Goal: Task Accomplishment & Management: Use online tool/utility

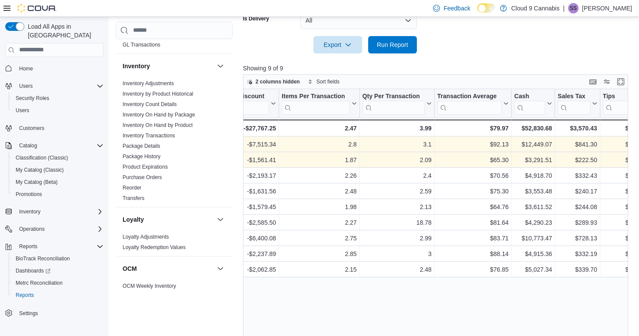
scroll to position [0, 650]
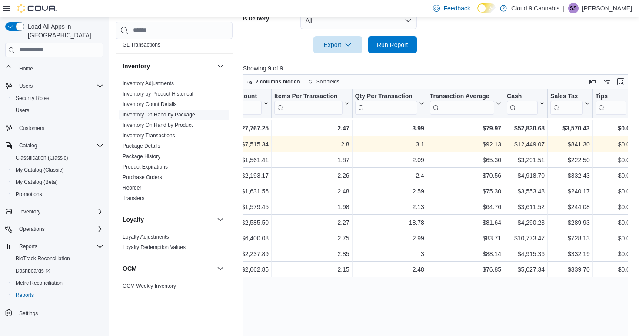
click at [170, 116] on link "Inventory On Hand by Package" at bounding box center [159, 115] width 73 height 6
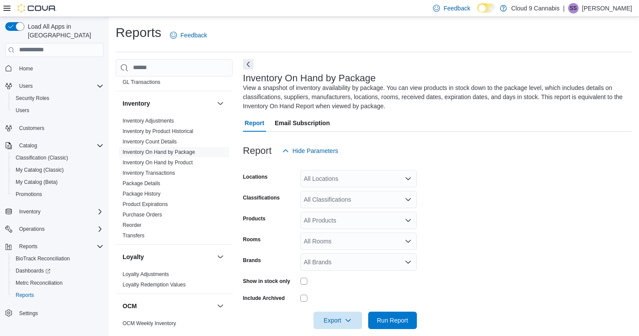
scroll to position [10, 0]
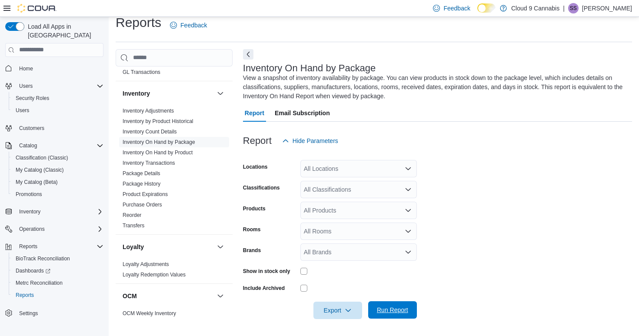
click at [394, 311] on span "Run Report" at bounding box center [392, 310] width 31 height 9
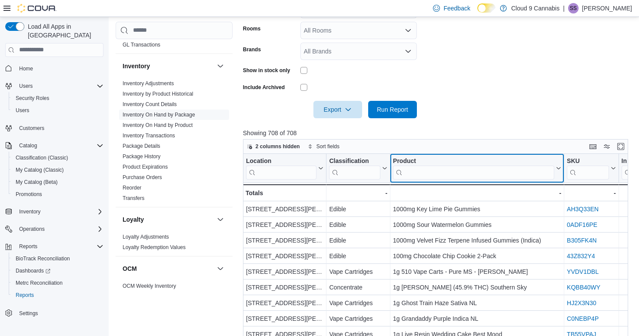
click at [435, 175] on input "search" at bounding box center [473, 172] width 161 height 14
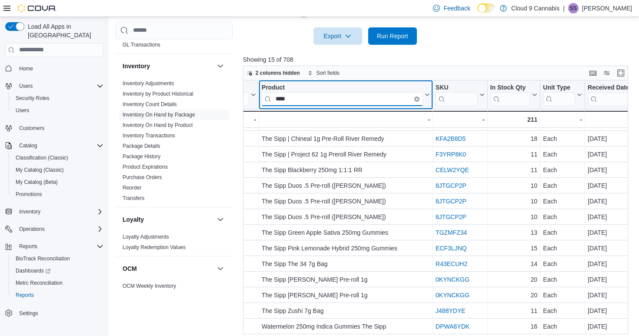
scroll to position [0, 131]
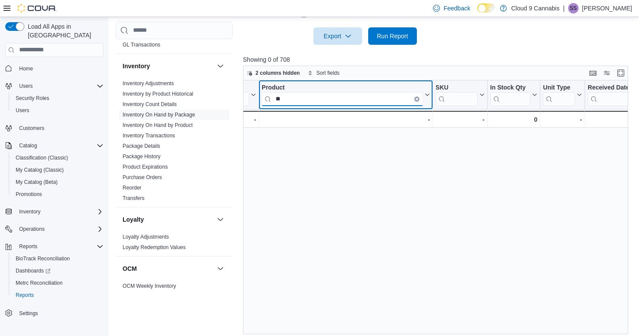
type input "*"
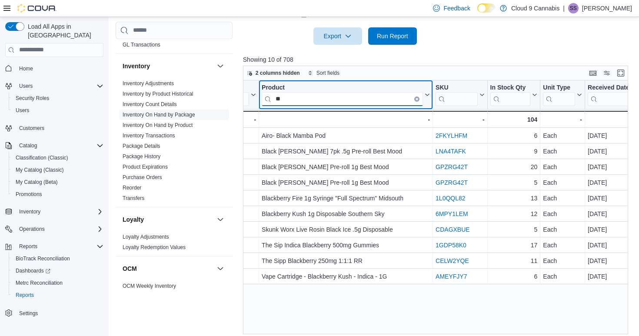
type input "*"
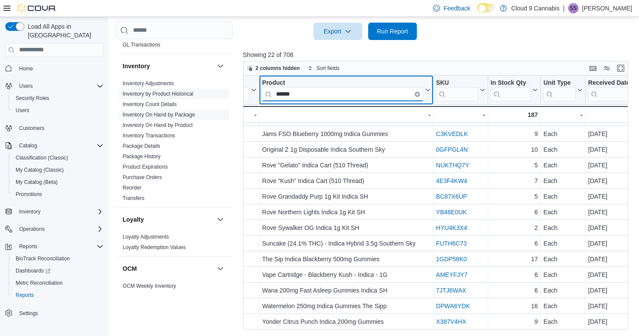
scroll to position [138, 0]
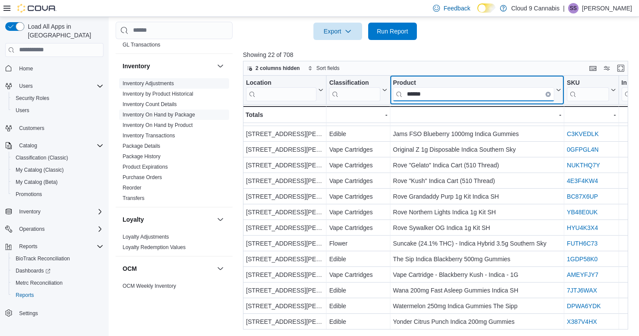
drag, startPoint x: 318, startPoint y: 96, endPoint x: 196, endPoint y: 85, distance: 123.2
click at [196, 85] on div "Cash Management Cash Management Cash Out Details Cova Pay US Daily Tip Summary …" at bounding box center [374, 50] width 517 height 560
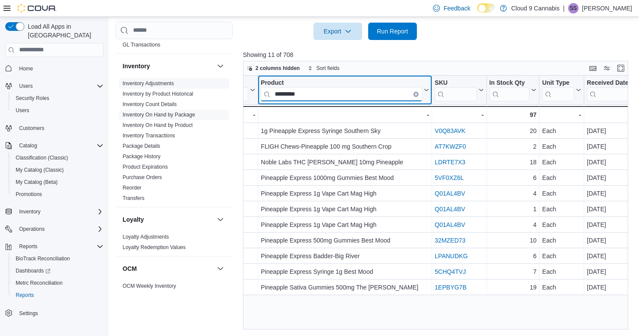
scroll to position [0, 0]
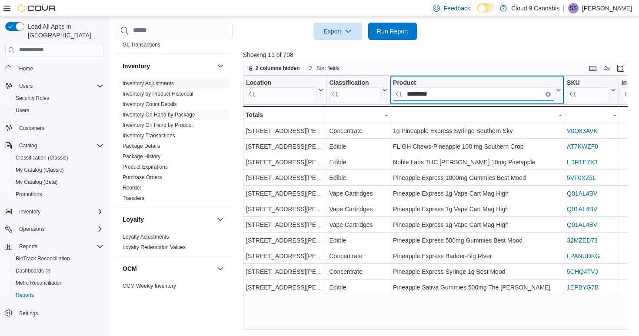
drag, startPoint x: 311, startPoint y: 92, endPoint x: 188, endPoint y: 82, distance: 123.1
click at [188, 82] on div "Cash Management Cash Management Cash Out Details Cova Pay US Daily Tip Summary …" at bounding box center [374, 50] width 517 height 560
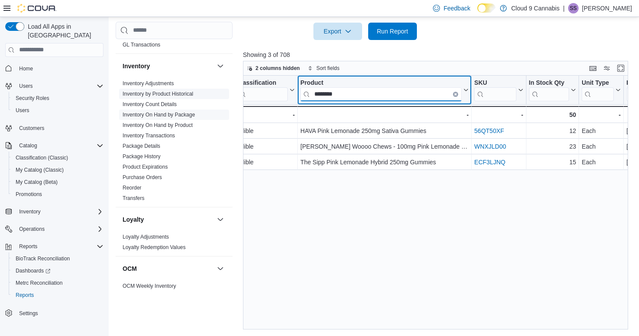
scroll to position [0, 25]
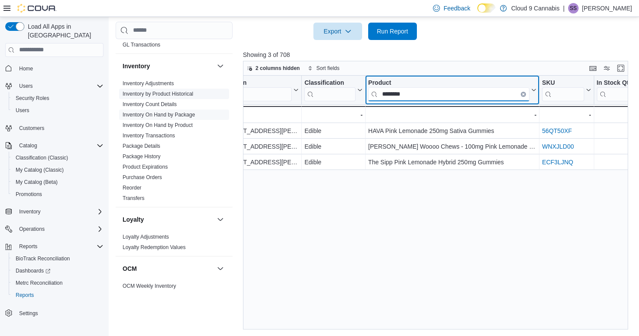
drag, startPoint x: 305, startPoint y: 94, endPoint x: 208, endPoint y: 95, distance: 96.1
click at [208, 95] on div "Cash Management Cash Management Cash Out Details Cova Pay US Daily Tip Summary …" at bounding box center [374, 50] width 517 height 560
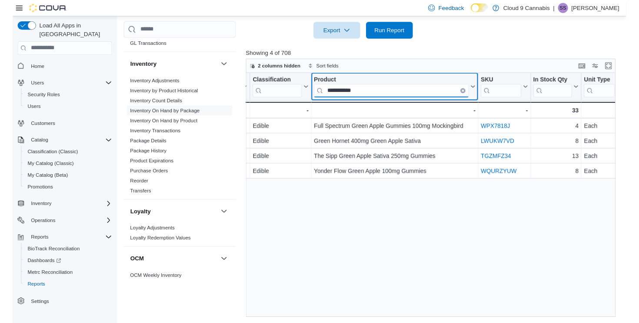
scroll to position [0, 80]
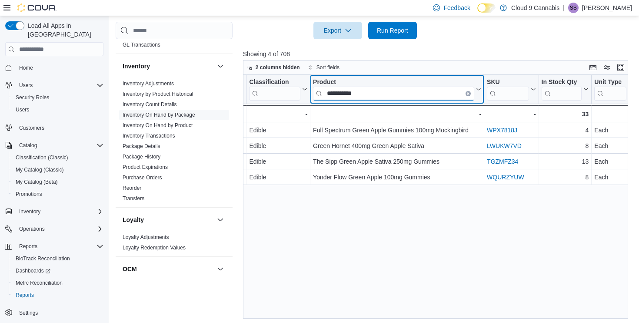
click at [378, 93] on input "**********" at bounding box center [393, 94] width 161 height 14
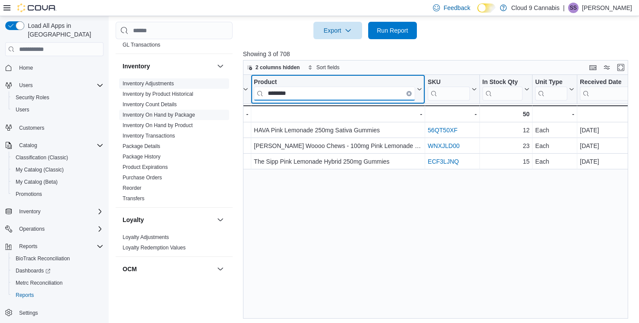
scroll to position [0, 47]
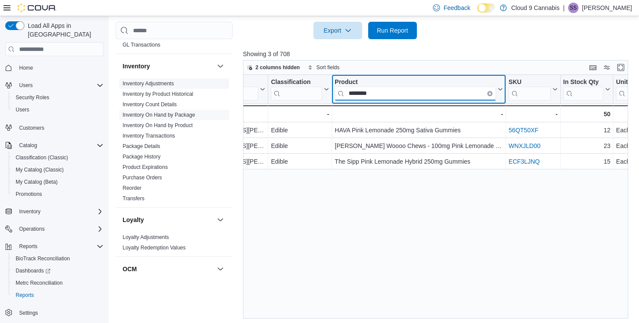
drag, startPoint x: 313, startPoint y: 95, endPoint x: 211, endPoint y: 86, distance: 102.6
click at [210, 90] on div "Cash Management Cash Management Cash Out Details Cova Pay US Daily Tip Summary …" at bounding box center [374, 43] width 517 height 549
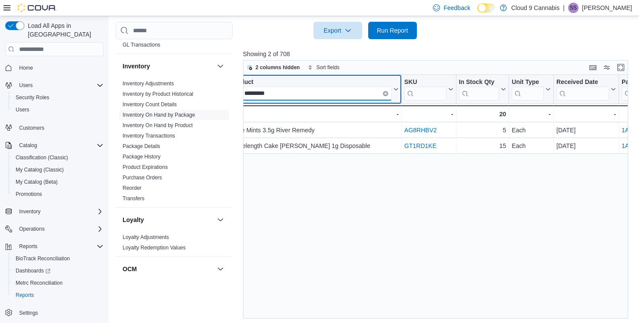
scroll to position [0, 169]
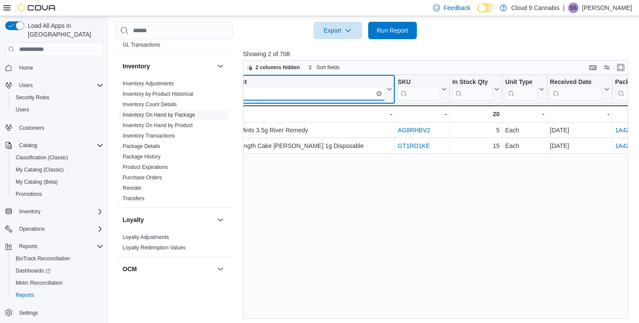
type input "*"
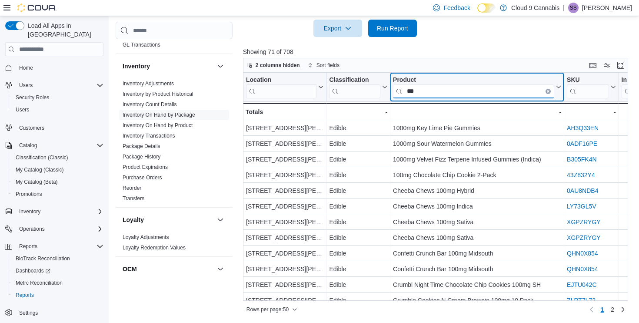
scroll to position [0, 0]
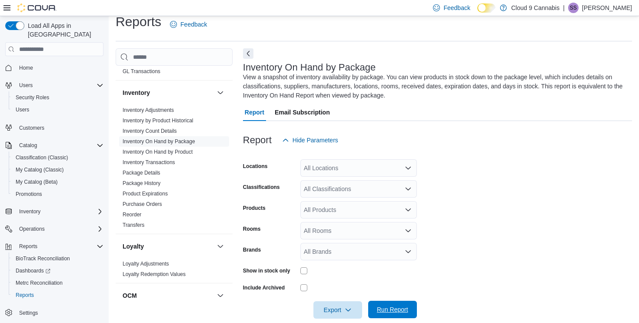
type input "***"
click at [381, 306] on span "Run Report" at bounding box center [392, 309] width 31 height 9
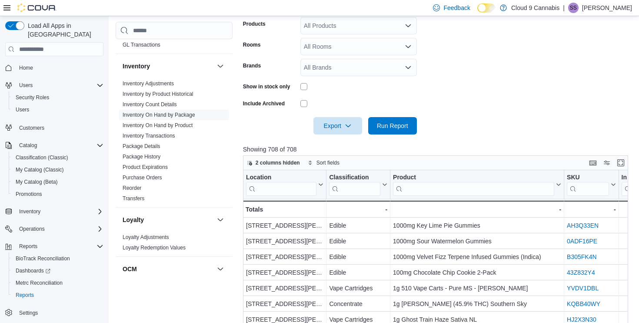
scroll to position [243, 0]
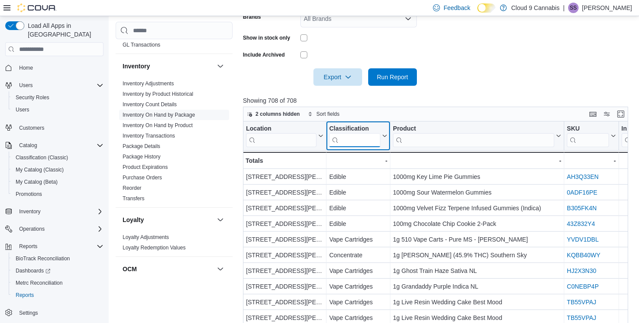
click at [339, 142] on input "search" at bounding box center [354, 140] width 51 height 14
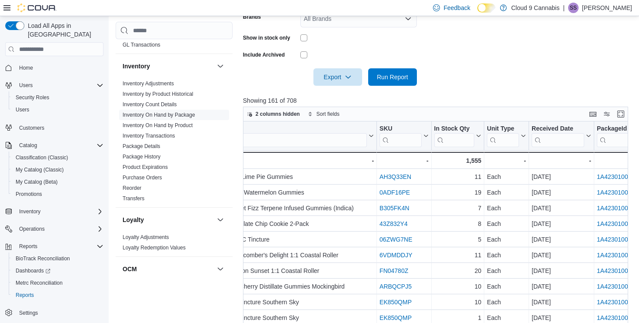
type input "******"
click at [322, 133] on input "search" at bounding box center [286, 140] width 161 height 14
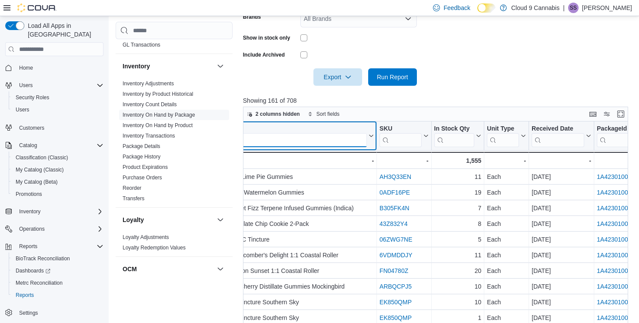
scroll to position [0, 147]
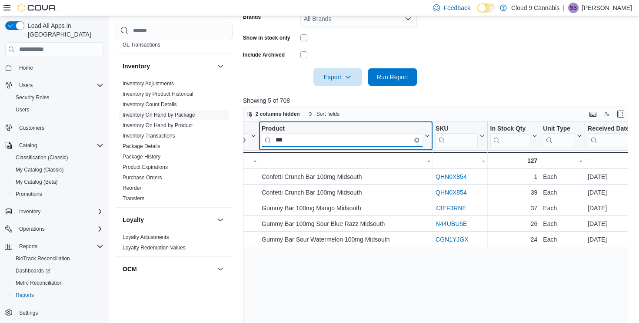
drag, startPoint x: 279, startPoint y: 147, endPoint x: 233, endPoint y: 142, distance: 46.8
click at [233, 142] on div "Cash Management Cash Management Cash Out Details Cova Pay US Daily Tip Summary …" at bounding box center [374, 90] width 517 height 549
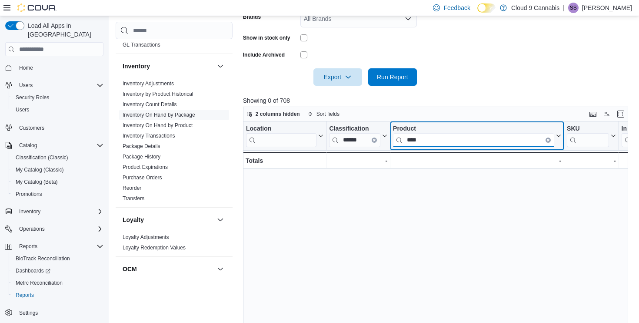
scroll to position [0, 0]
type input "****"
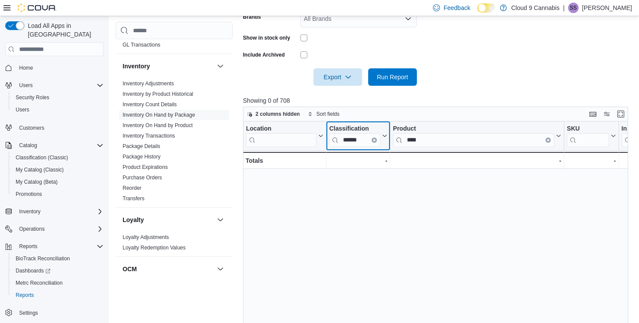
click at [374, 141] on button "Clear input" at bounding box center [374, 139] width 5 height 5
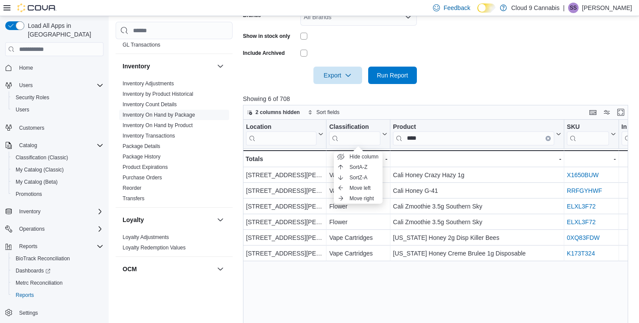
scroll to position [244, 0]
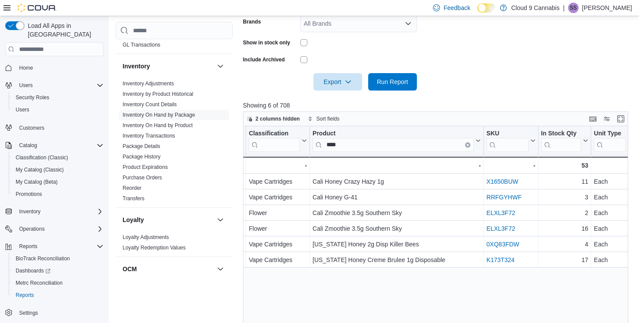
scroll to position [236, 0]
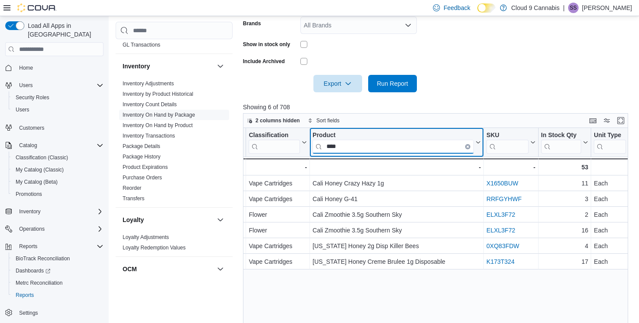
drag, startPoint x: 355, startPoint y: 146, endPoint x: 240, endPoint y: 139, distance: 114.6
click at [240, 139] on div "Cash Management Cash Management Cash Out Details Cova Pay US Daily Tip Summary …" at bounding box center [374, 96] width 517 height 549
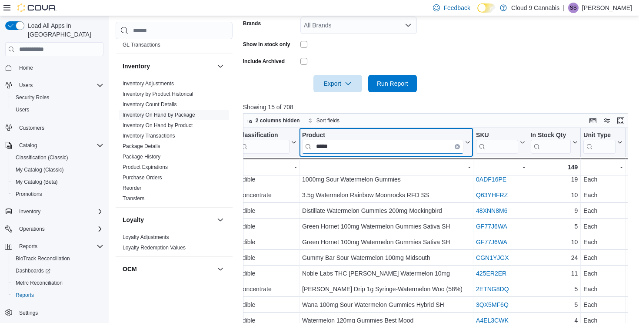
scroll to position [4, 92]
drag, startPoint x: 368, startPoint y: 146, endPoint x: 281, endPoint y: 145, distance: 86.6
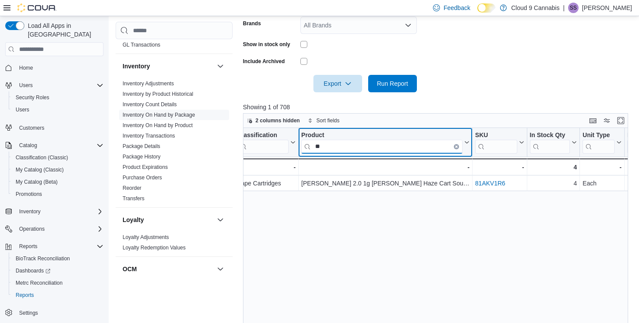
type input "*"
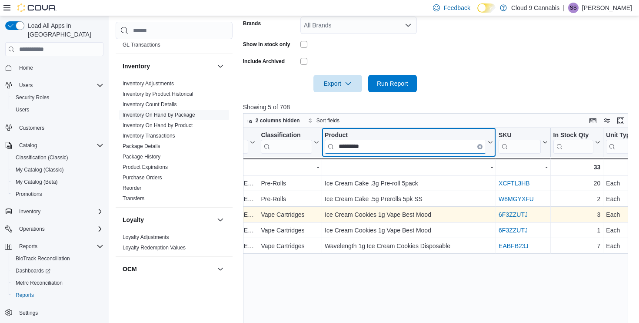
scroll to position [0, 69]
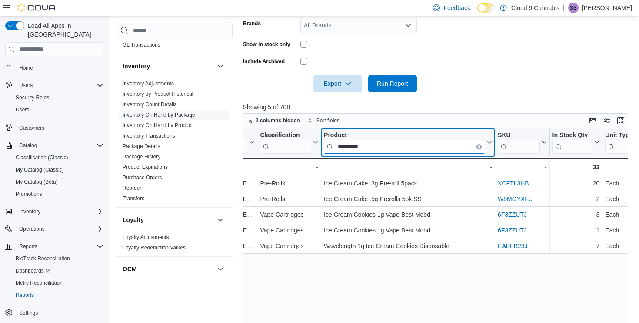
drag, startPoint x: 392, startPoint y: 148, endPoint x: 307, endPoint y: 147, distance: 84.8
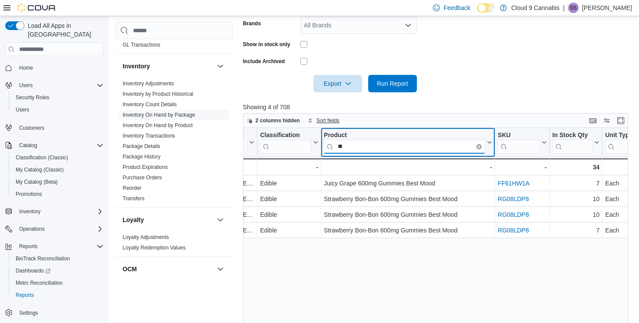
type input "*"
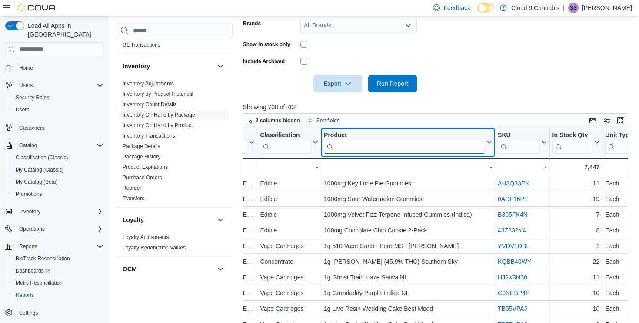
type input "*"
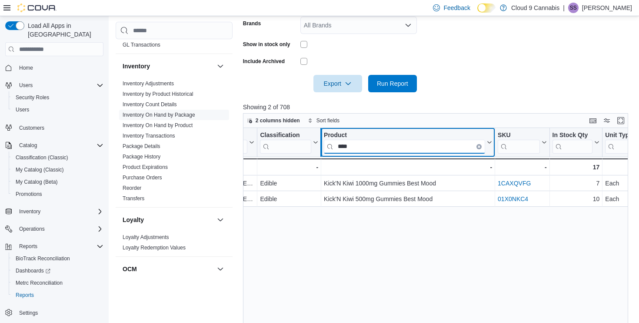
drag, startPoint x: 345, startPoint y: 147, endPoint x: 317, endPoint y: 144, distance: 28.5
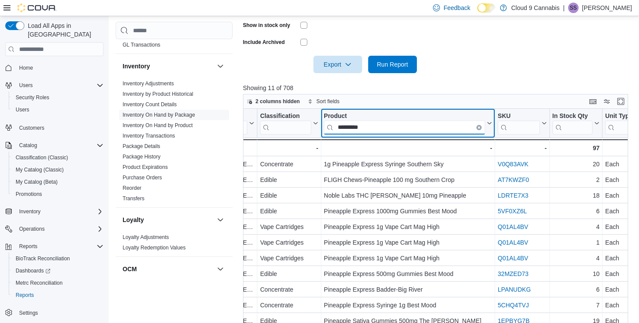
scroll to position [285, 0]
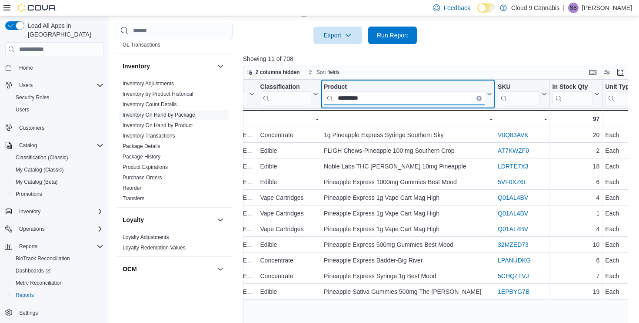
drag, startPoint x: 377, startPoint y: 98, endPoint x: 262, endPoint y: 91, distance: 114.6
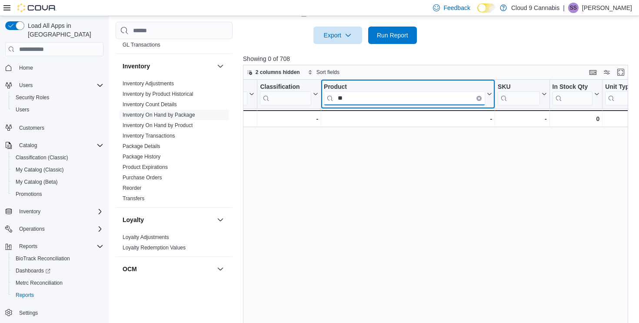
type input "*"
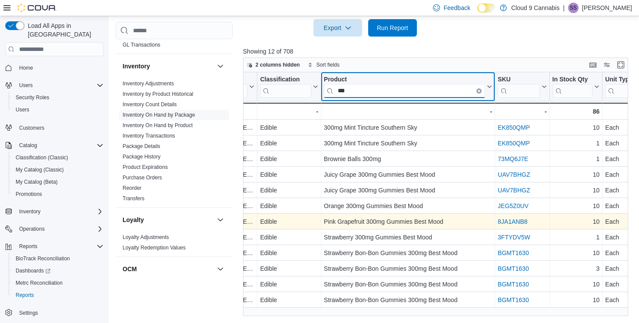
scroll to position [291, 0]
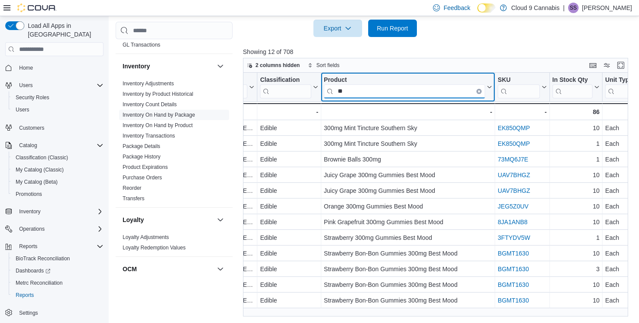
type input "*"
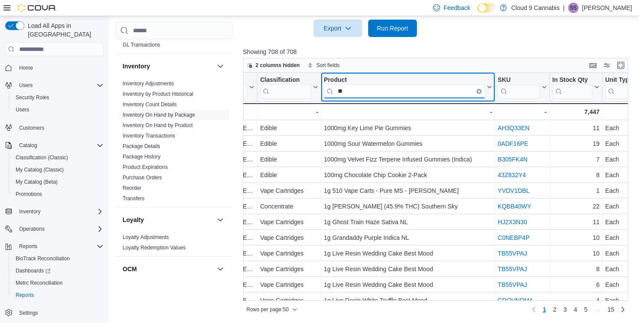
type input "*"
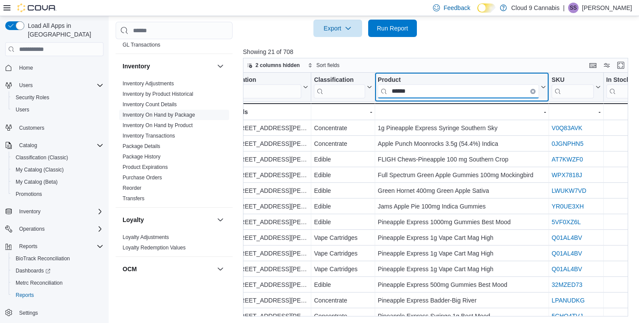
scroll to position [0, 0]
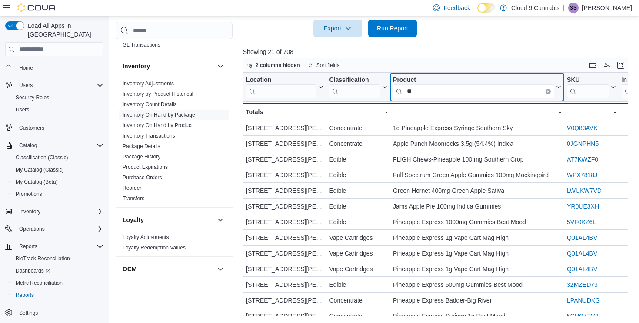
type input "*"
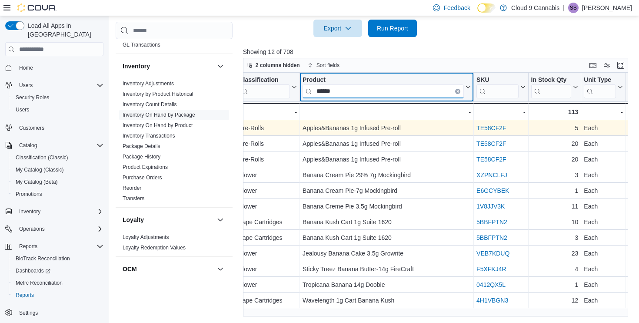
scroll to position [0, 94]
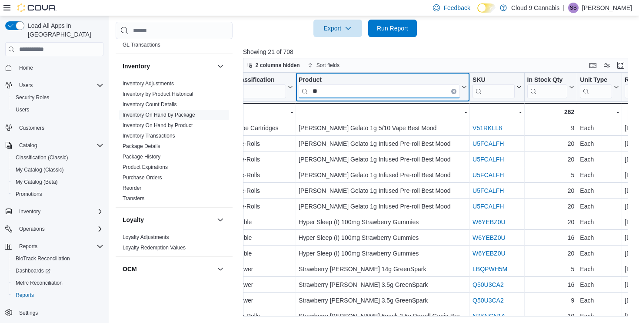
type input "*"
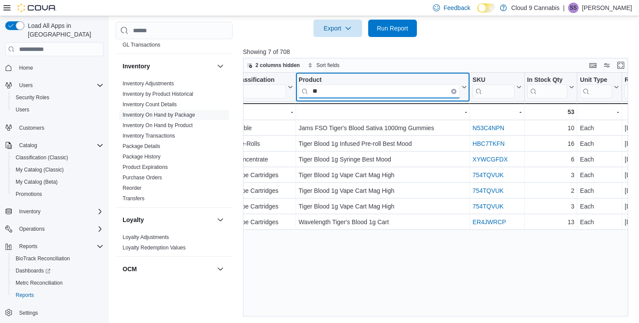
type input "*"
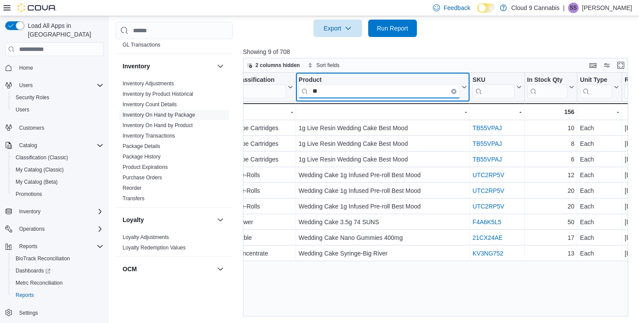
type input "*"
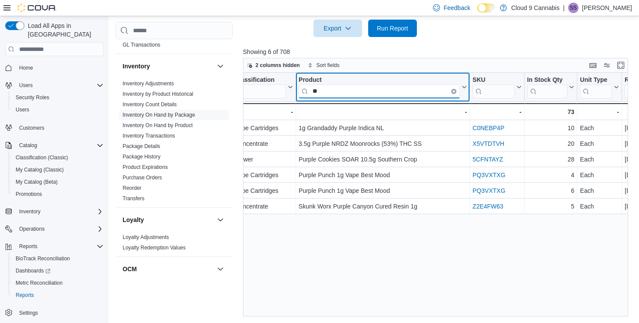
type input "*"
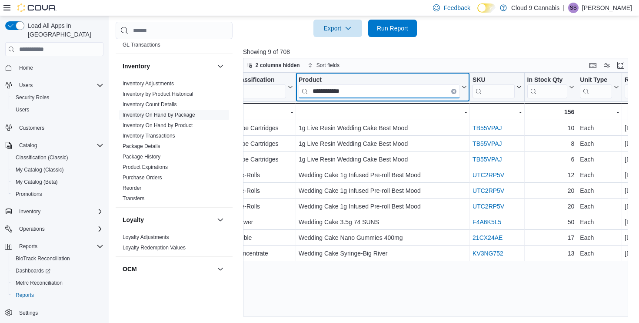
drag, startPoint x: 361, startPoint y: 93, endPoint x: 253, endPoint y: 82, distance: 108.0
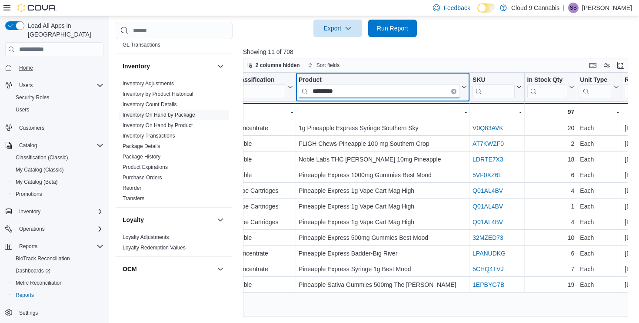
type input "*********"
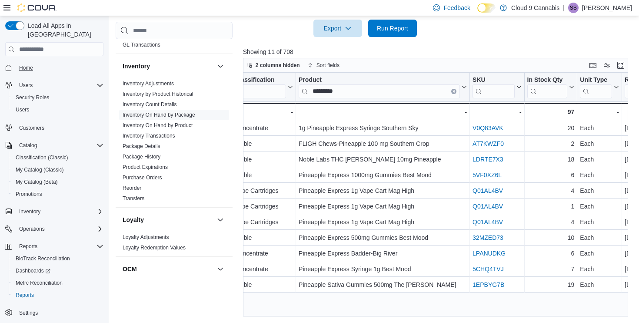
click at [23, 63] on span "Home" at bounding box center [26, 68] width 14 height 10
